Goal: Task Accomplishment & Management: Manage account settings

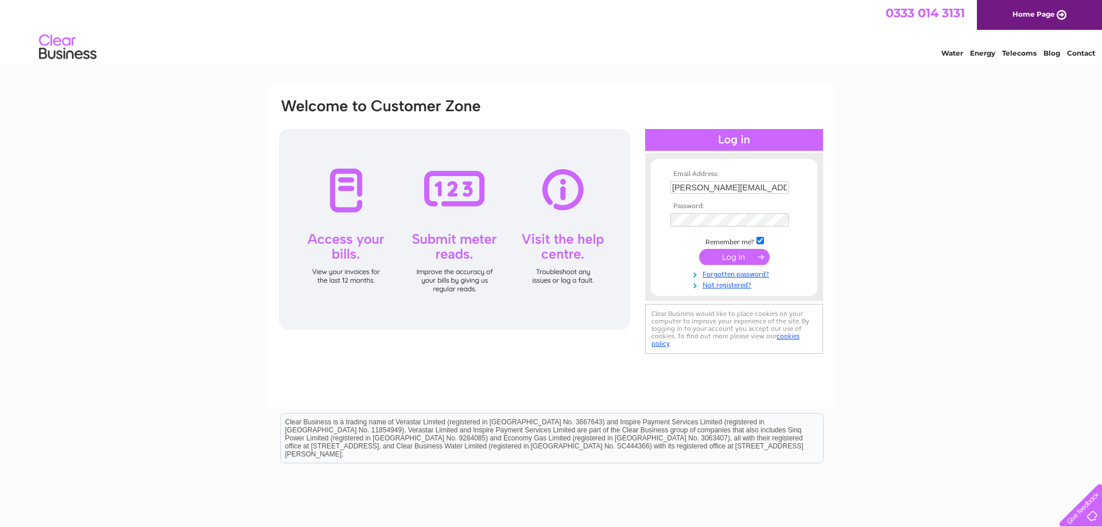
click at [745, 256] on input "submit" at bounding box center [734, 257] width 71 height 16
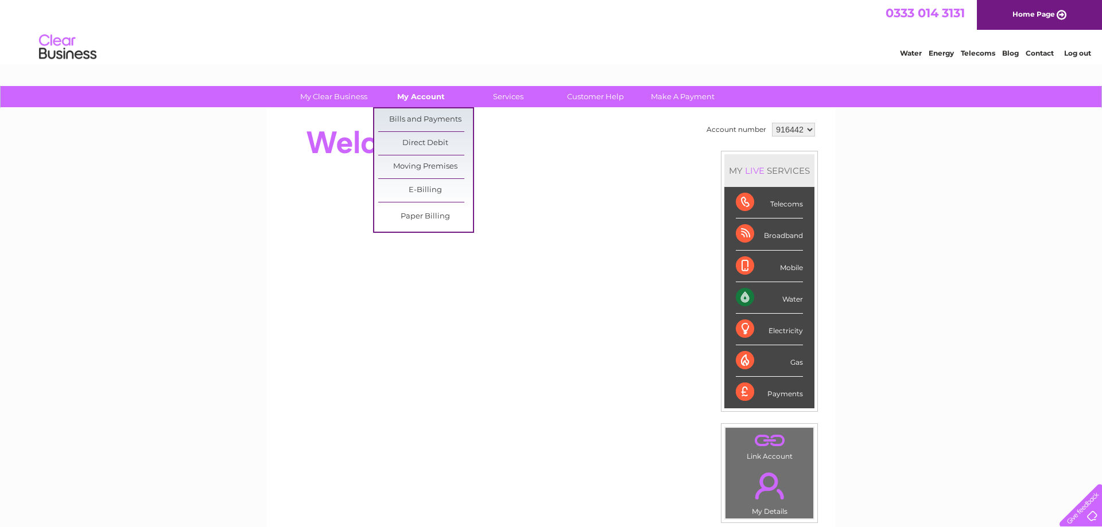
click at [429, 99] on link "My Account" at bounding box center [420, 96] width 95 height 21
click at [429, 119] on link "Bills and Payments" at bounding box center [425, 119] width 95 height 23
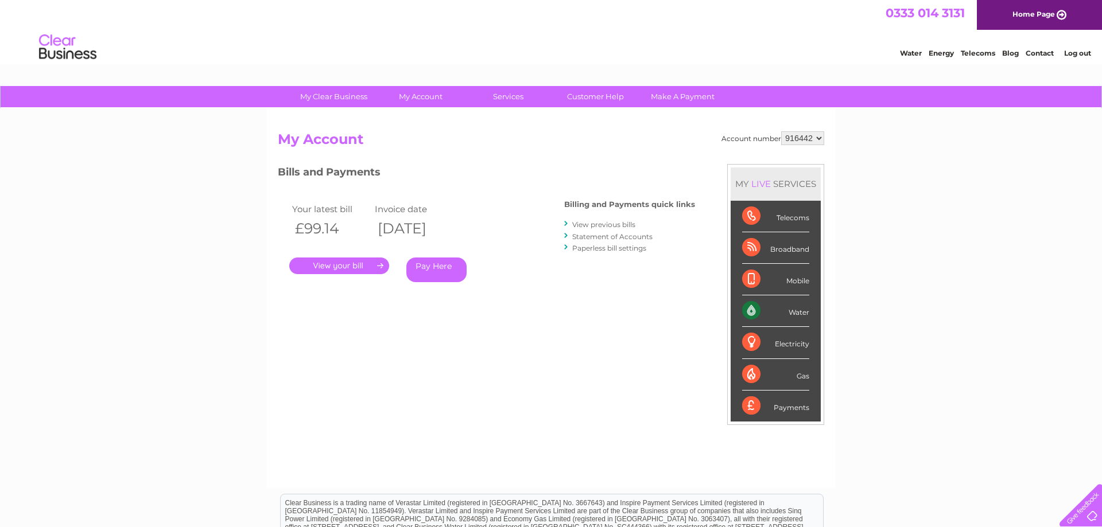
click at [337, 266] on link "." at bounding box center [339, 266] width 100 height 17
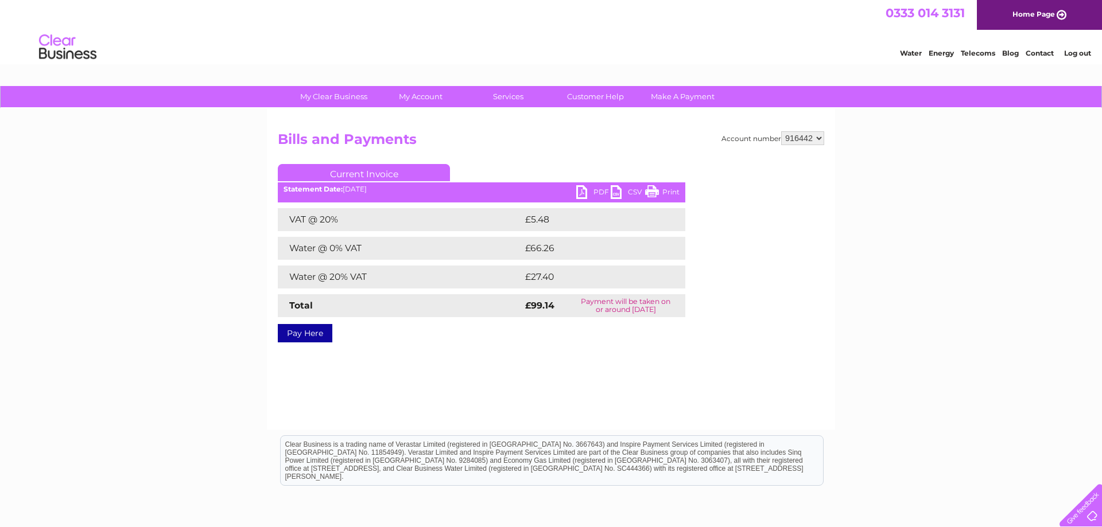
click at [589, 191] on link "PDF" at bounding box center [593, 193] width 34 height 17
click at [1076, 55] on link "Log out" at bounding box center [1077, 53] width 27 height 9
